Goal: Information Seeking & Learning: Learn about a topic

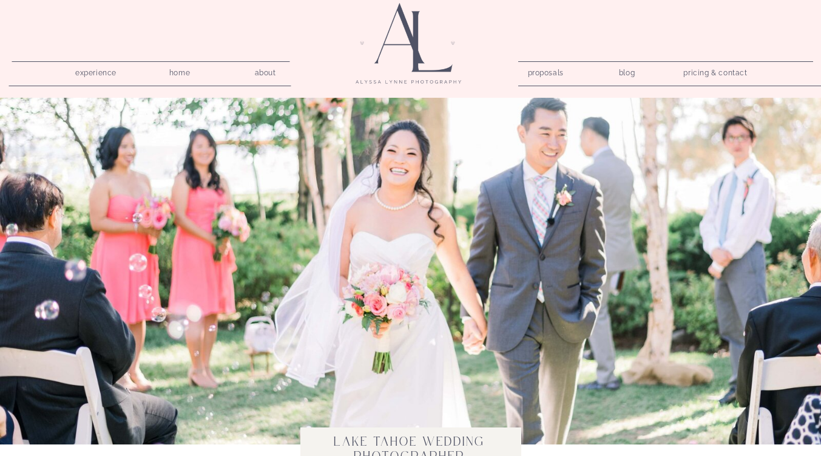
click at [719, 71] on nav "pricing & contact" at bounding box center [715, 73] width 73 height 17
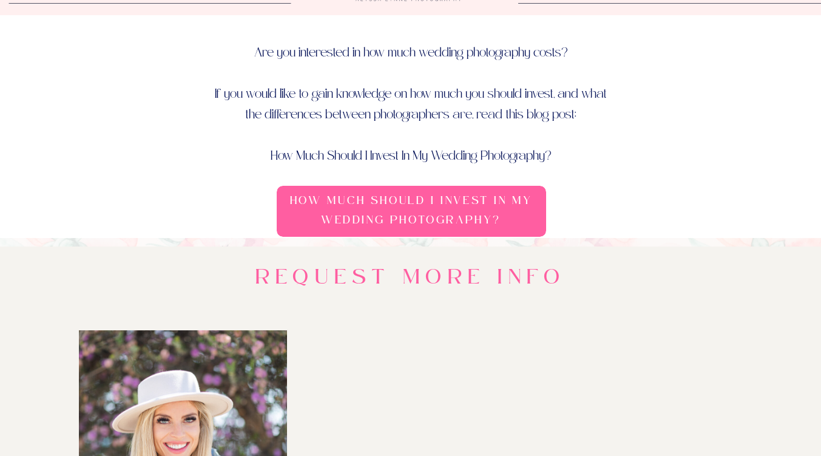
scroll to position [80, 0]
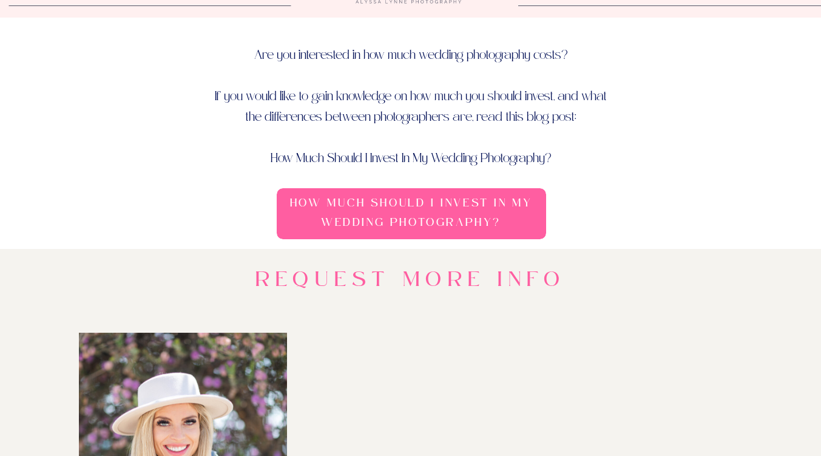
click at [502, 207] on h3 "How Much Should I Invest In My Wedding Photography?" at bounding box center [411, 215] width 261 height 42
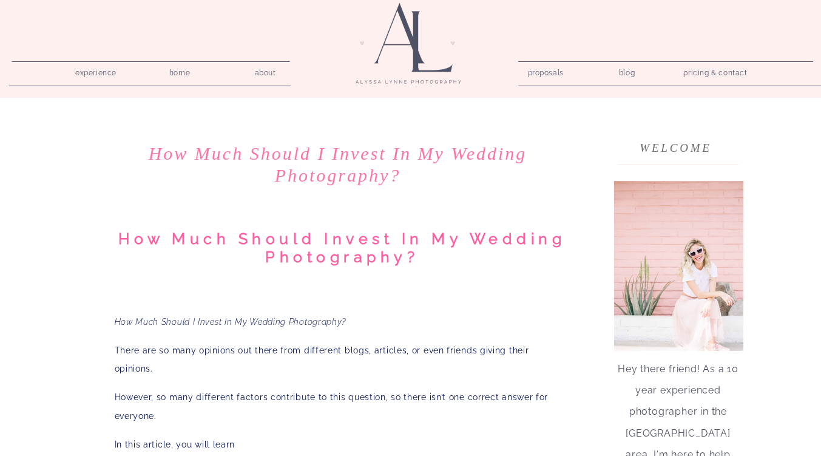
click at [99, 75] on nav "experience" at bounding box center [96, 71] width 58 height 12
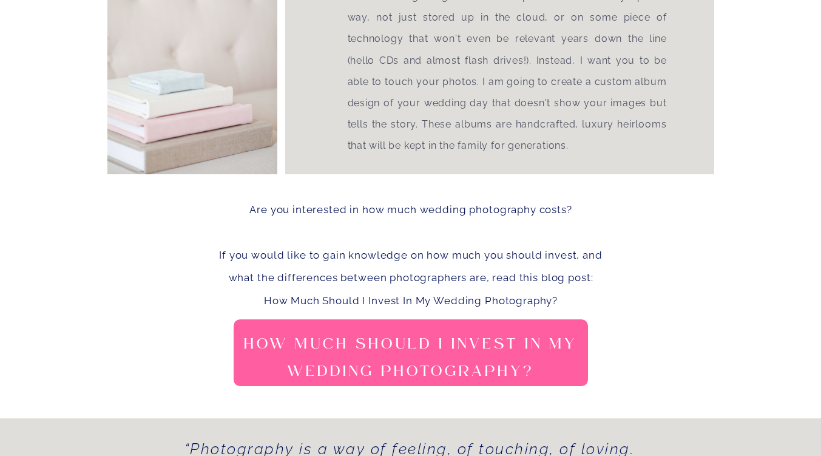
scroll to position [1585, 0]
